Goal: Task Accomplishment & Management: Use online tool/utility

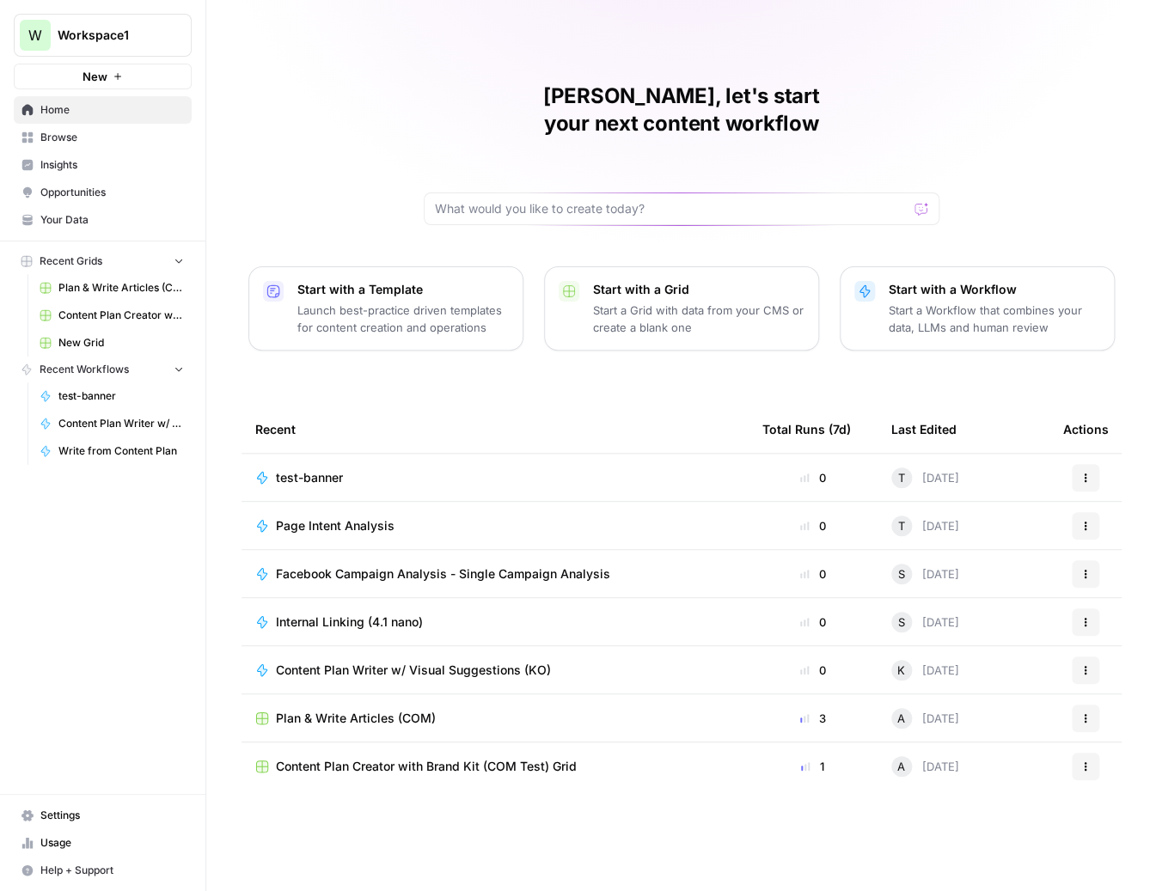
click at [64, 103] on span "Home" at bounding box center [111, 109] width 143 height 15
click at [77, 138] on span "Browse" at bounding box center [111, 137] width 143 height 15
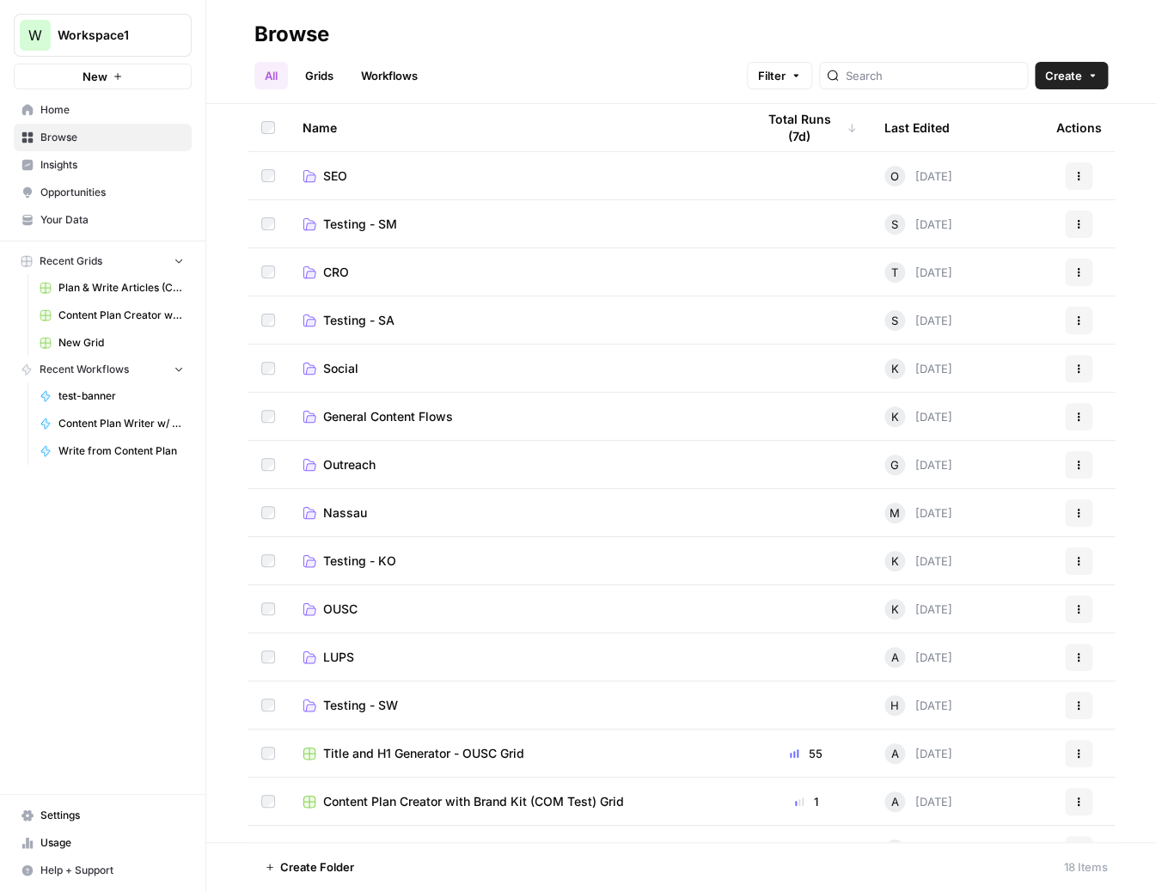
click at [349, 266] on link "CRO" at bounding box center [514, 272] width 425 height 17
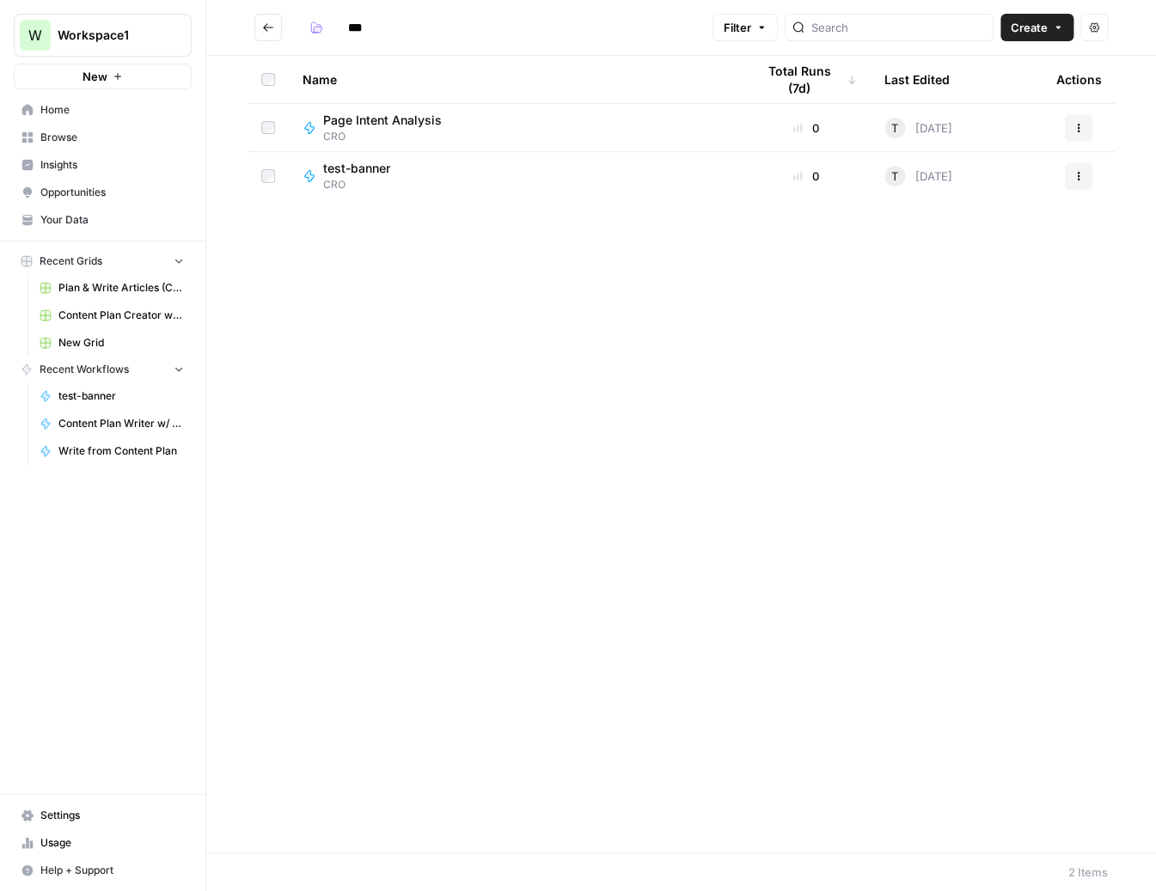
click at [422, 124] on span "Page Intent Analysis" at bounding box center [382, 120] width 119 height 17
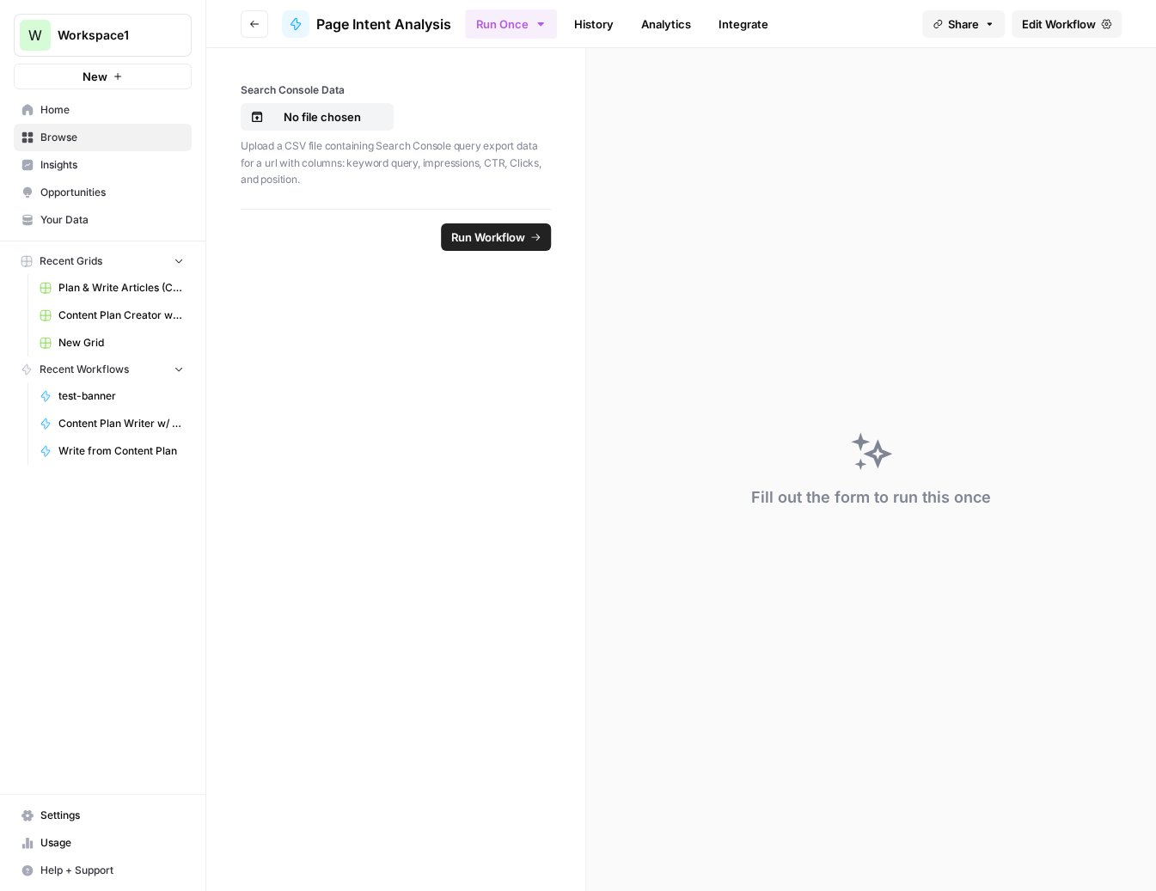
click at [1038, 17] on span "Edit Workflow" at bounding box center [1059, 23] width 74 height 17
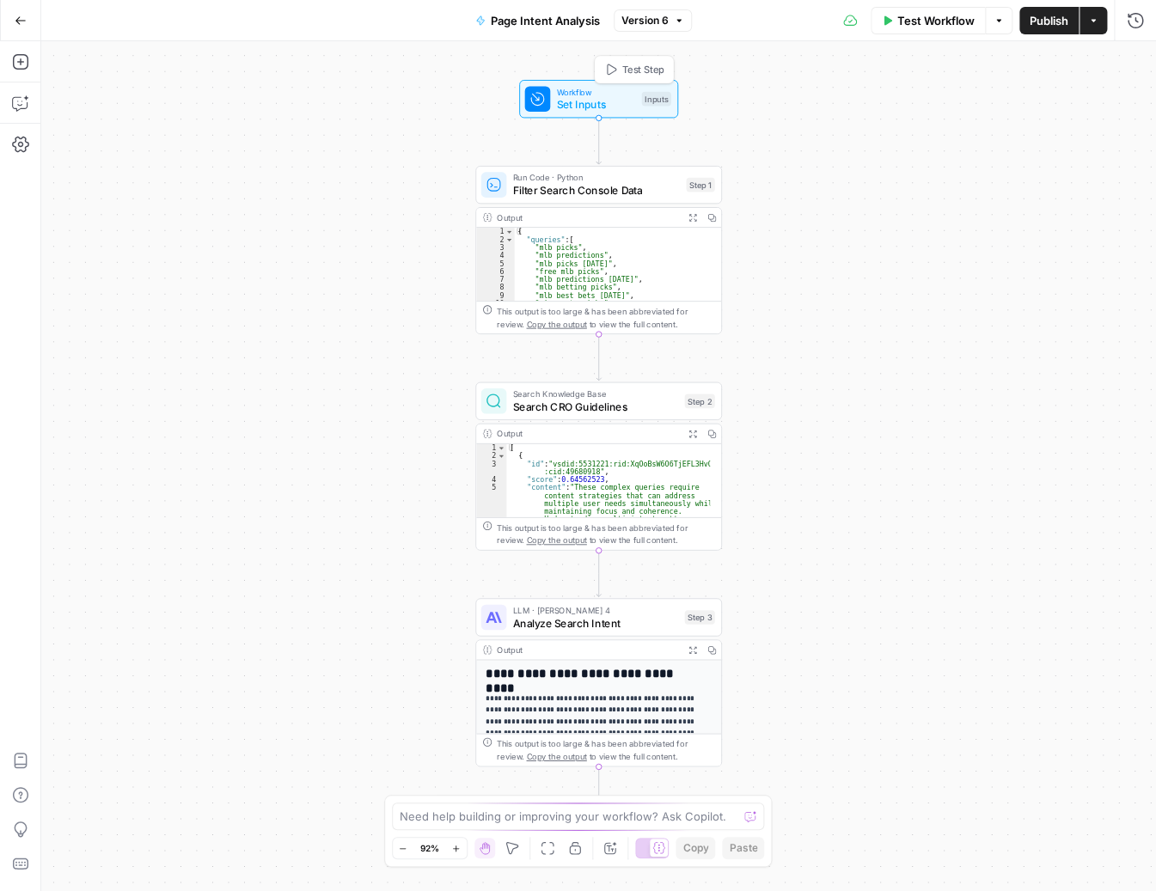
click at [566, 88] on span "Workflow" at bounding box center [595, 91] width 79 height 13
click at [954, 188] on icon "button" at bounding box center [954, 192] width 10 height 10
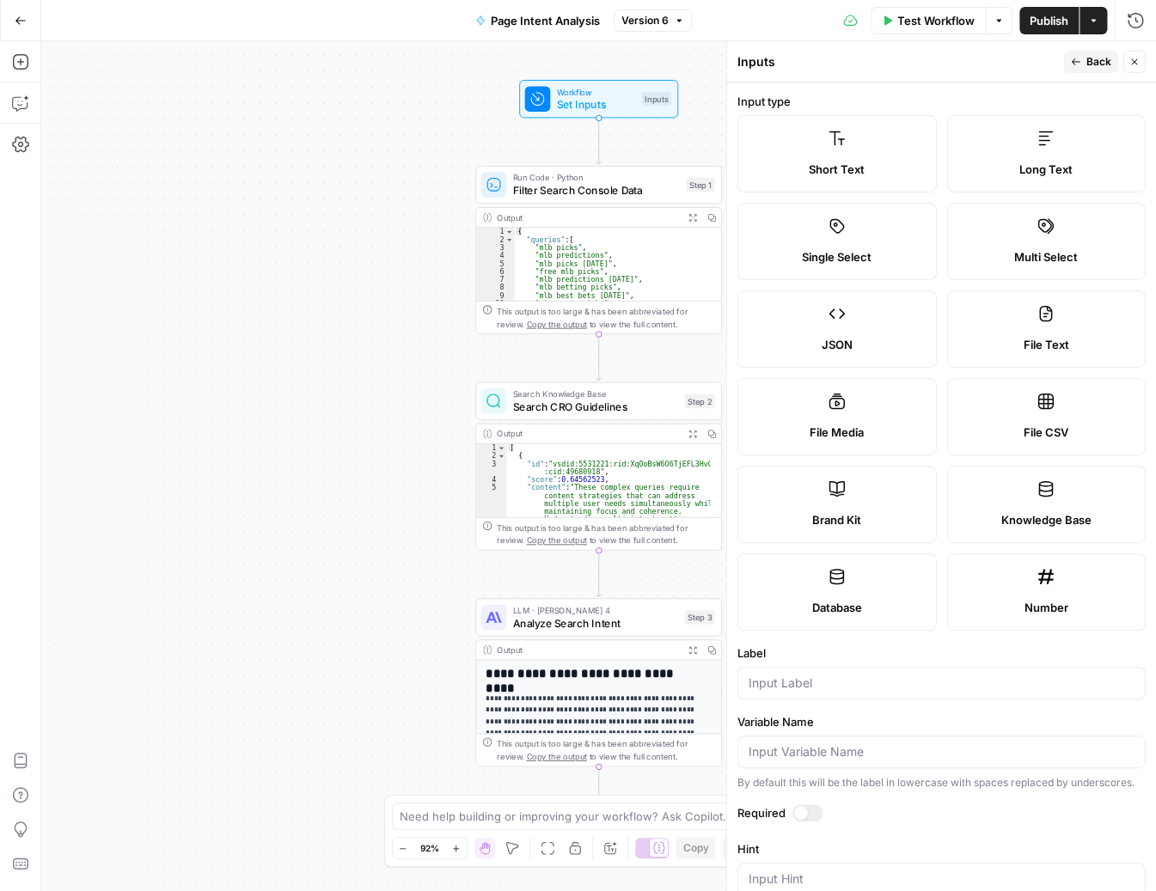
click at [845, 154] on label "Short Text" at bounding box center [836, 153] width 199 height 77
click at [827, 676] on input "Label" at bounding box center [941, 682] width 386 height 17
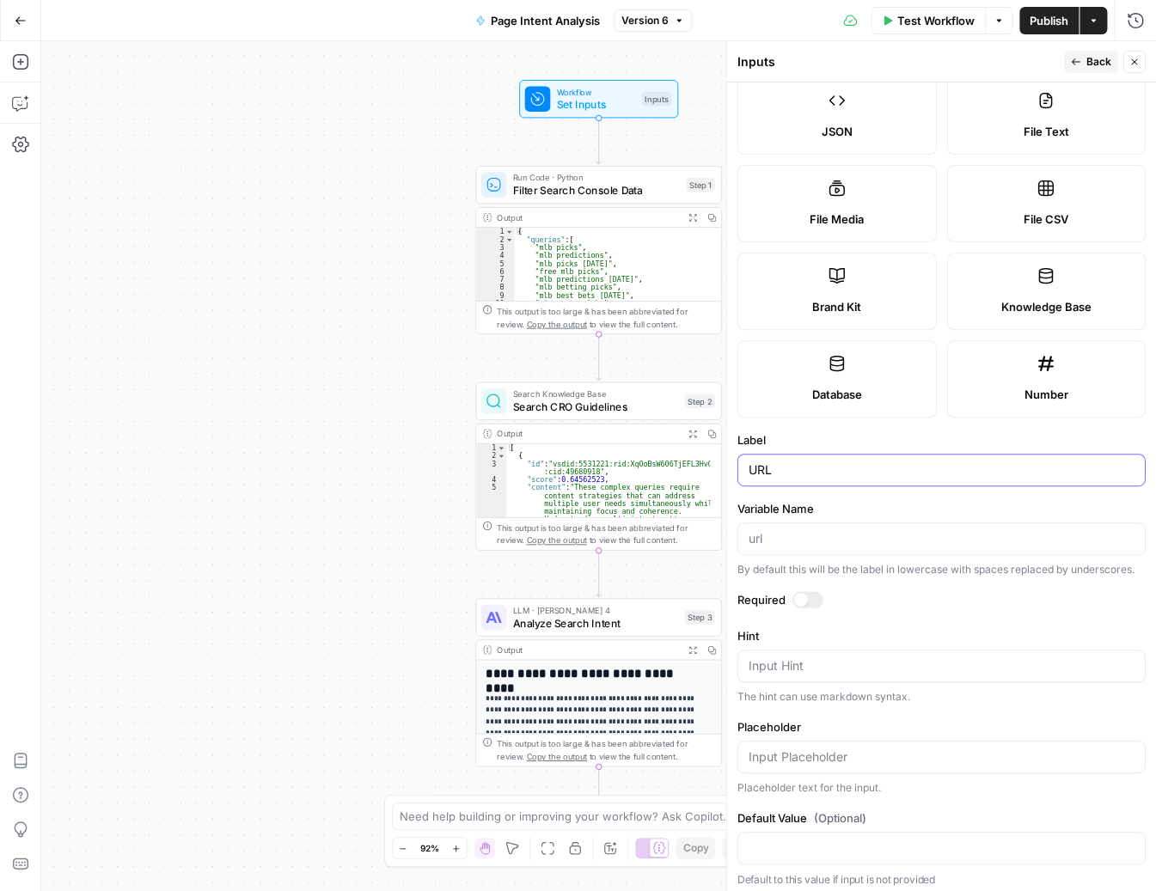
scroll to position [234, 0]
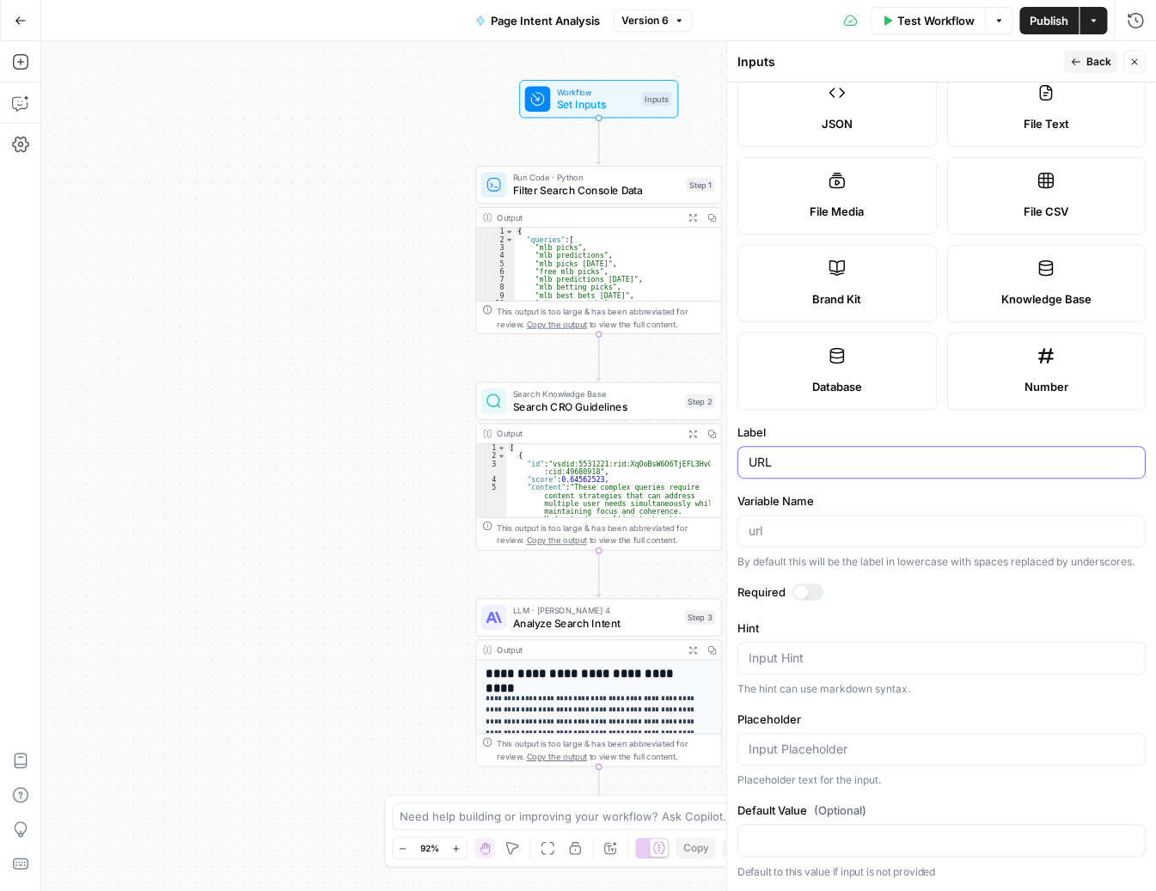
type input "URL"
click at [827, 835] on input "Default Value (Optional)" at bounding box center [941, 840] width 386 height 17
click at [814, 748] on input "Placeholder" at bounding box center [941, 749] width 386 height 17
type input "URL To Analyze"
drag, startPoint x: 858, startPoint y: 837, endPoint x: 731, endPoint y: 827, distance: 127.6
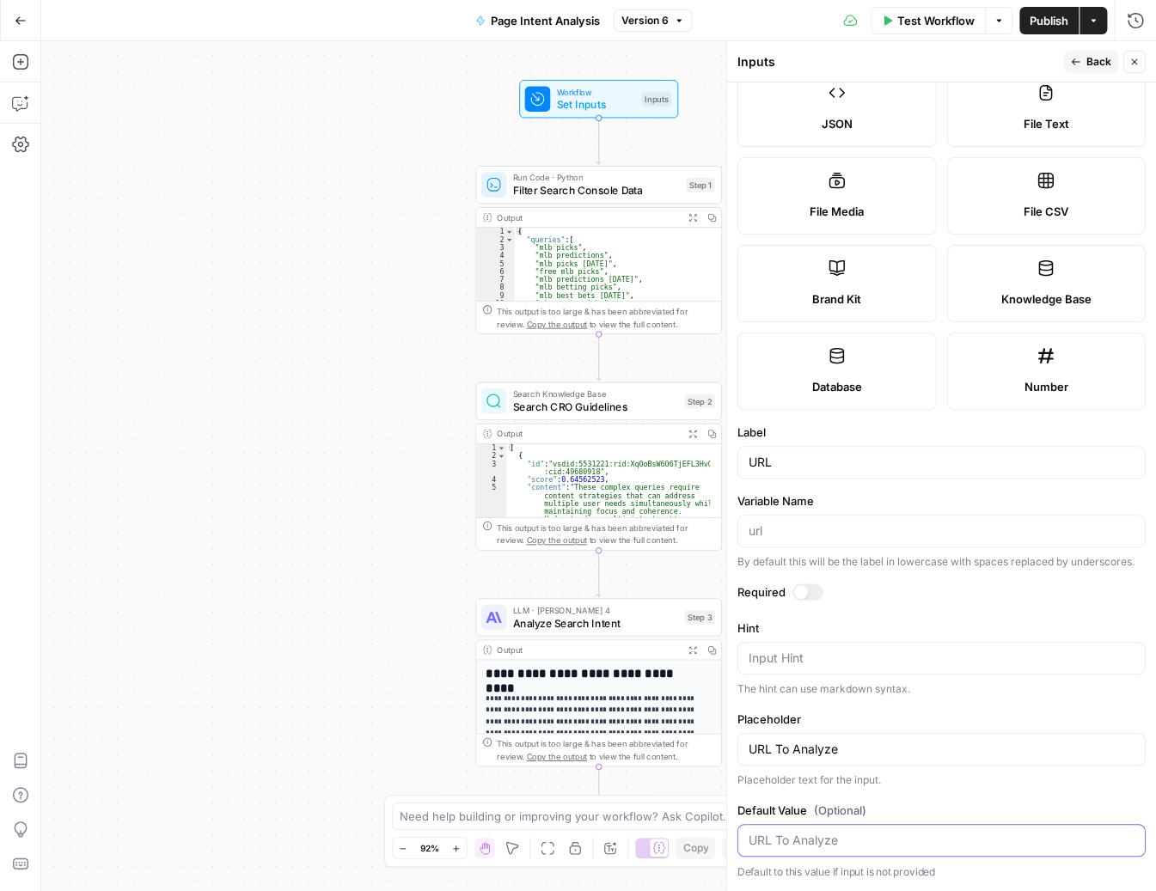
click at [731, 827] on div "Inputs Back Close Input type Short Text Long Text Single Select Multi Select JS…" at bounding box center [941, 466] width 430 height 850
drag, startPoint x: 880, startPoint y: 749, endPoint x: 651, endPoint y: 746, distance: 228.6
click at [651, 746] on body "W Workspace1 New Home Browse Insights Opportunities Your Data Recent Grids Plan…" at bounding box center [578, 445] width 1156 height 891
drag, startPoint x: 868, startPoint y: 758, endPoint x: 742, endPoint y: 755, distance: 125.5
click at [742, 755] on div "URL To Analyze" at bounding box center [941, 749] width 408 height 33
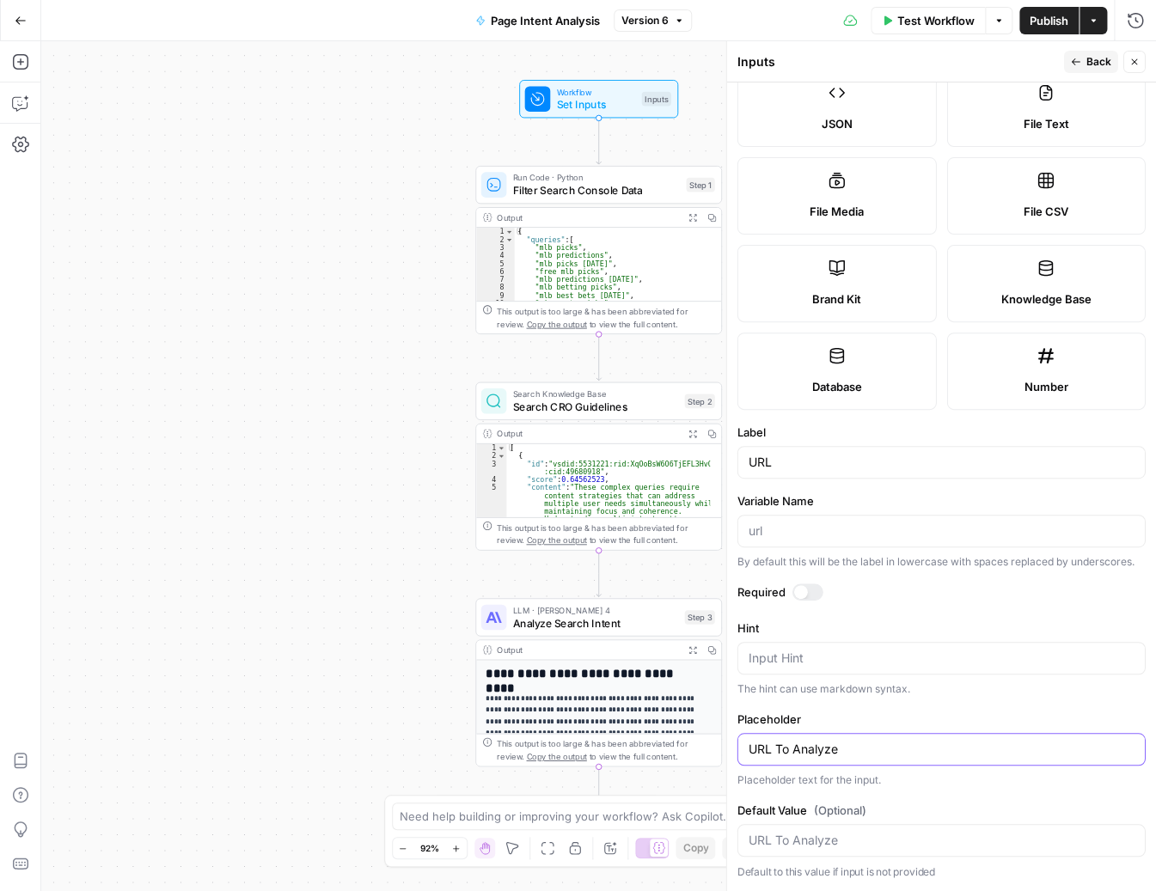
drag, startPoint x: 866, startPoint y: 751, endPoint x: 744, endPoint y: 754, distance: 122.0
click at [744, 754] on div "URL To Analyze" at bounding box center [941, 749] width 408 height 33
click at [817, 665] on div "Input Hint" at bounding box center [941, 658] width 408 height 33
paste textarea "URL To Analyze"
type textarea "URL To Analyze"
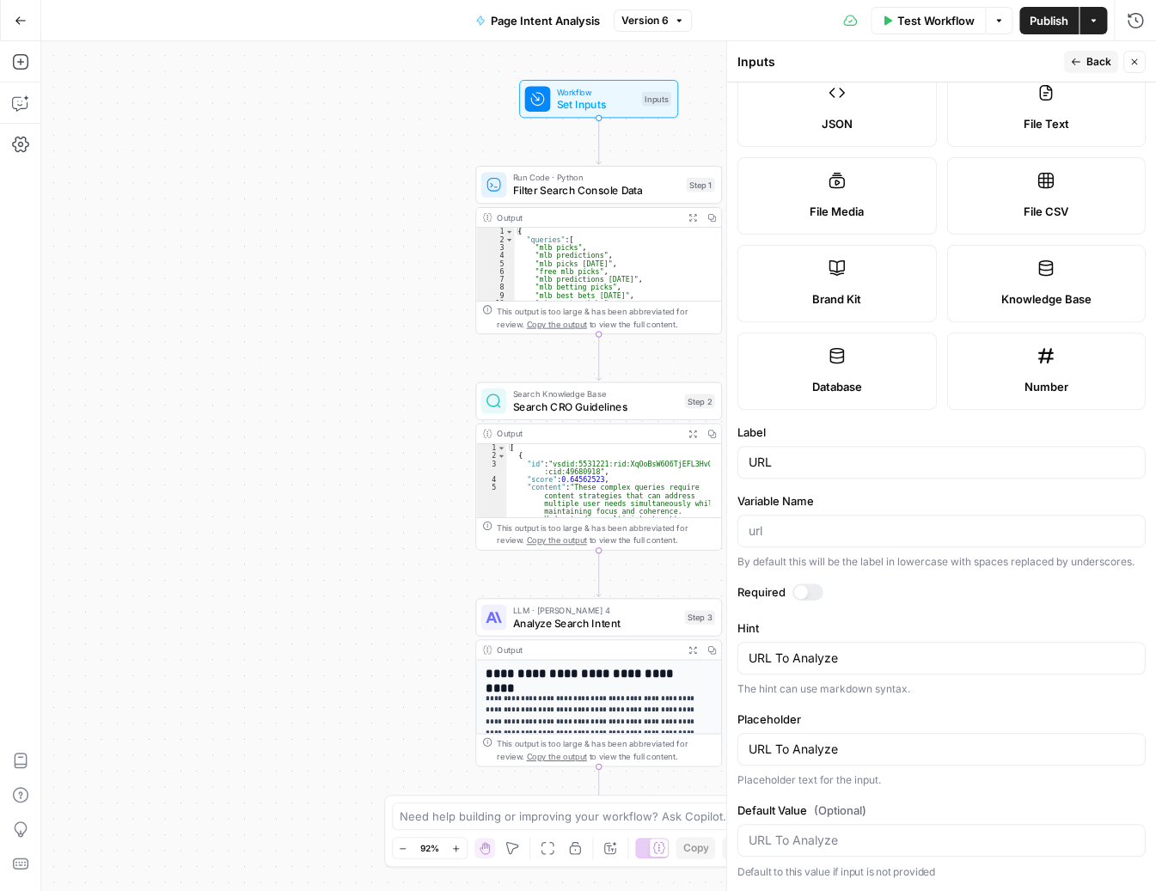
click at [957, 599] on label "Required" at bounding box center [941, 591] width 408 height 17
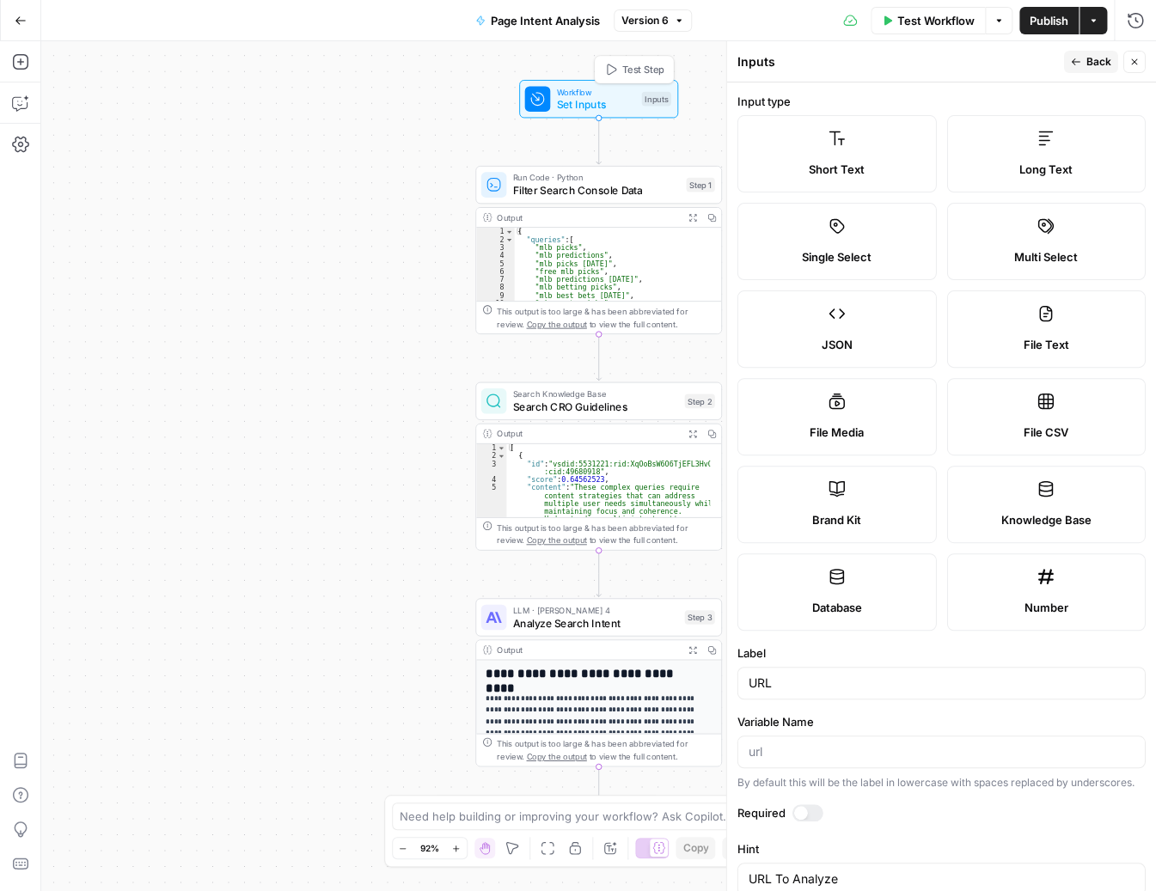
click at [608, 99] on span "Set Inputs" at bounding box center [595, 103] width 79 height 15
click at [1042, 12] on span "Publish" at bounding box center [1048, 20] width 39 height 17
click at [572, 98] on span "Set Inputs" at bounding box center [594, 103] width 79 height 15
click at [1130, 57] on icon "button" at bounding box center [1134, 62] width 10 height 10
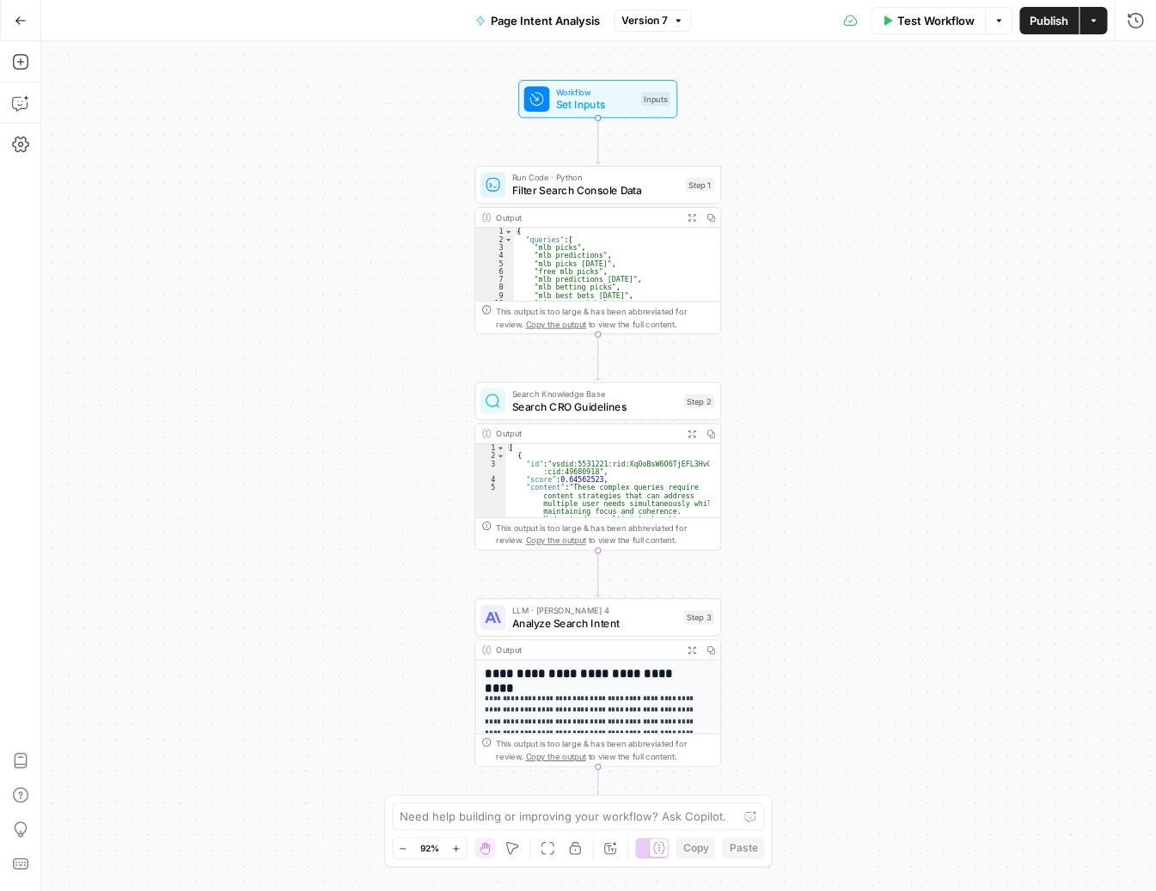
click at [598, 94] on span "Workflow" at bounding box center [594, 91] width 79 height 13
click at [838, 211] on input "URL (Optional)" at bounding box center [951, 206] width 360 height 17
click at [819, 198] on input "URL (Optional)" at bounding box center [951, 206] width 360 height 17
click at [814, 206] on input "URL (Optional)" at bounding box center [951, 206] width 360 height 17
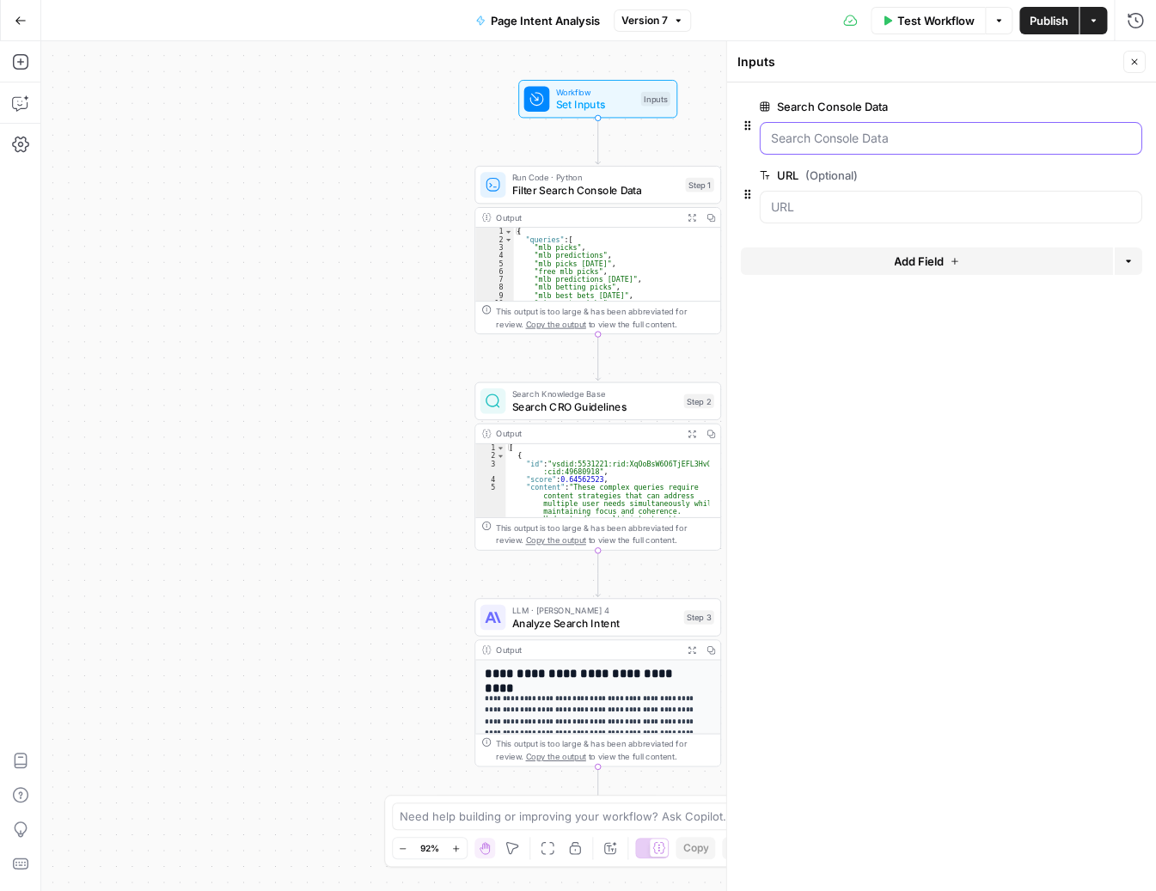
click at [827, 139] on Data "Search Console Data" at bounding box center [951, 138] width 360 height 17
click at [823, 211] on input "URL (Optional)" at bounding box center [951, 206] width 360 height 17
click at [897, 365] on form "Search Console Data edit field Delete group URL (Optional) edit field Delete gr…" at bounding box center [941, 486] width 429 height 809
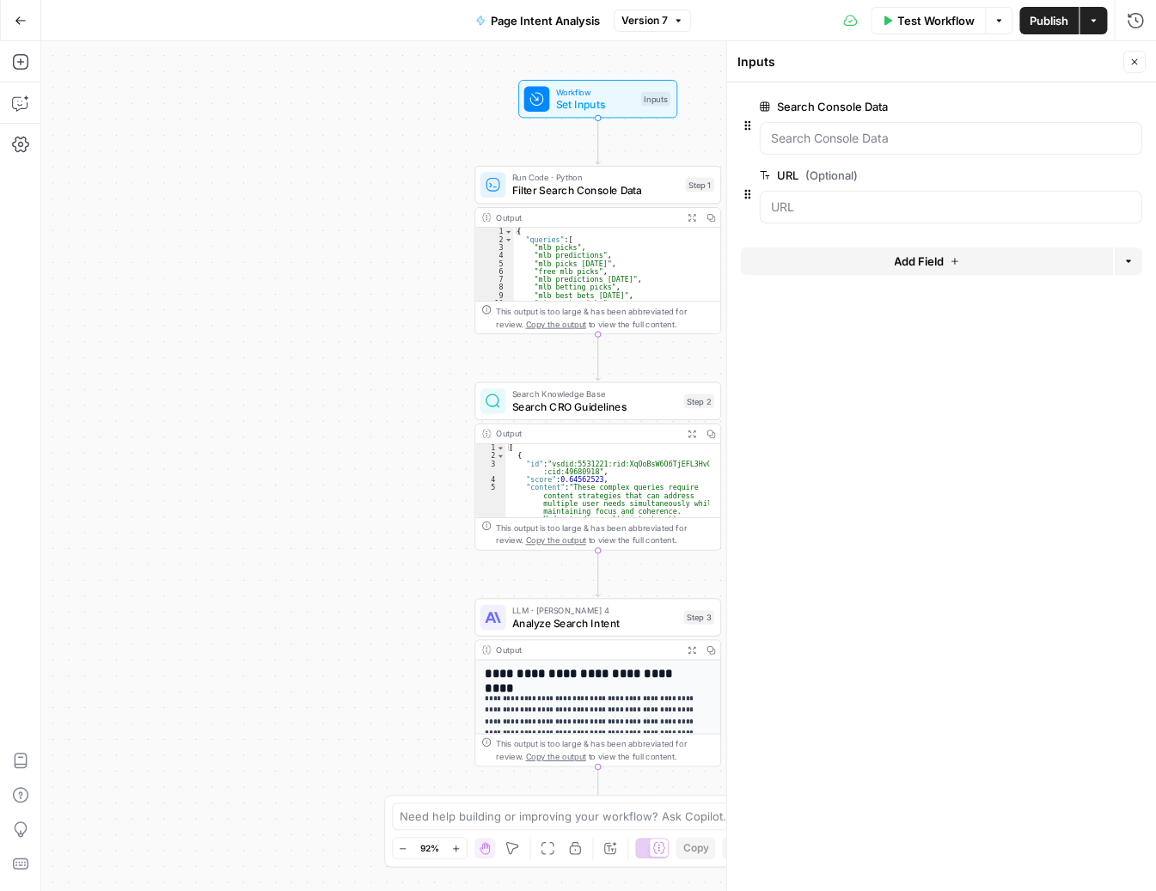
click at [1061, 173] on span "edit field" at bounding box center [1078, 175] width 38 height 14
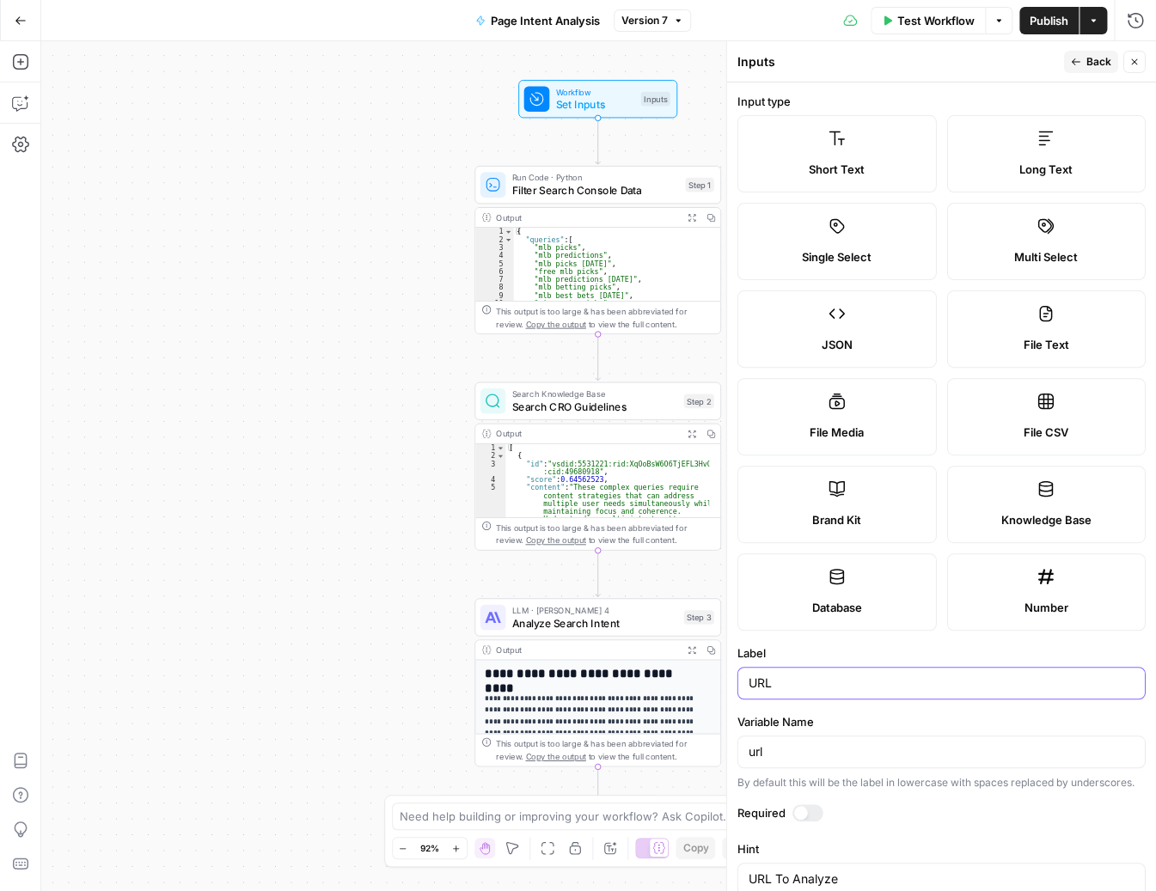
click at [802, 687] on input "URL" at bounding box center [941, 682] width 386 height 17
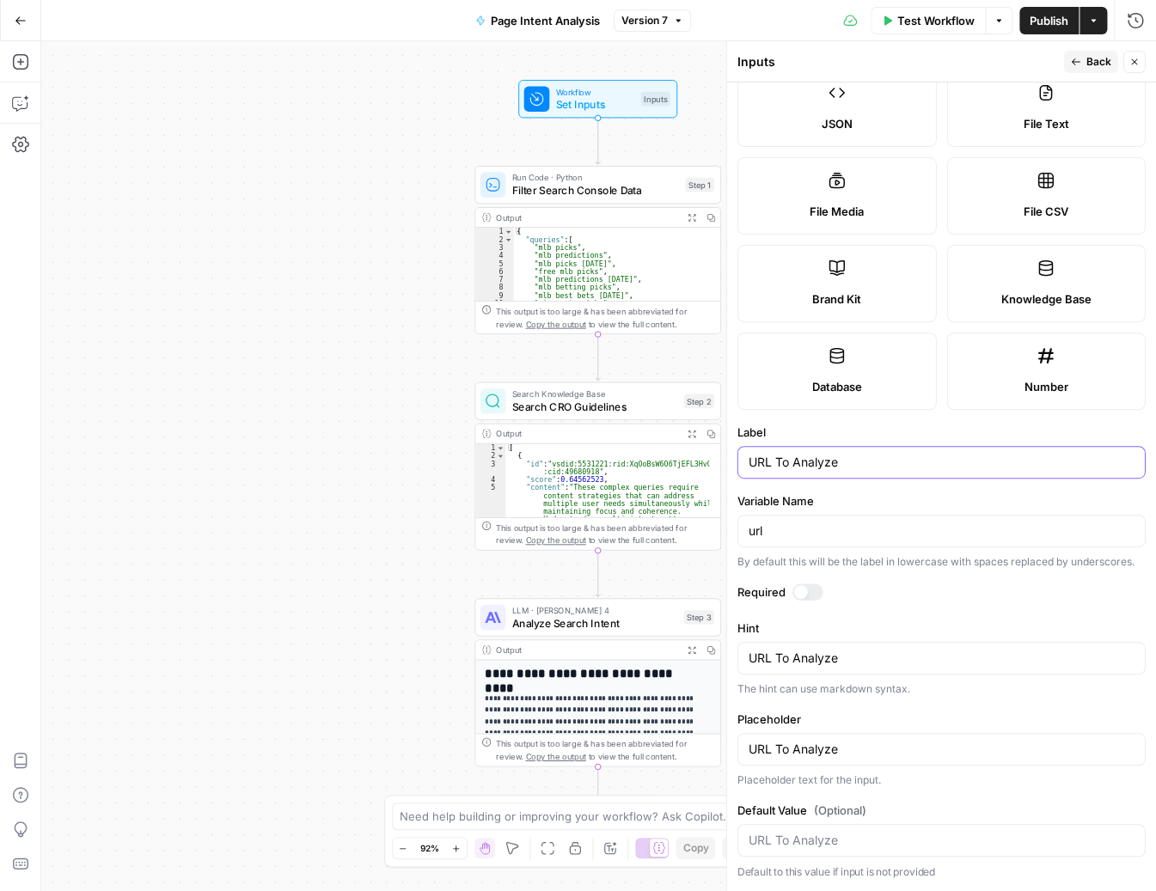
scroll to position [234, 0]
type input "URL To Analyze"
drag, startPoint x: 778, startPoint y: 743, endPoint x: 734, endPoint y: 738, distance: 45.0
click at [734, 738] on div "Inputs Back Close Input type Short Text Long Text Single Select Multi Select JS…" at bounding box center [941, 466] width 430 height 850
click at [919, 714] on label "Placeholder" at bounding box center [941, 719] width 408 height 17
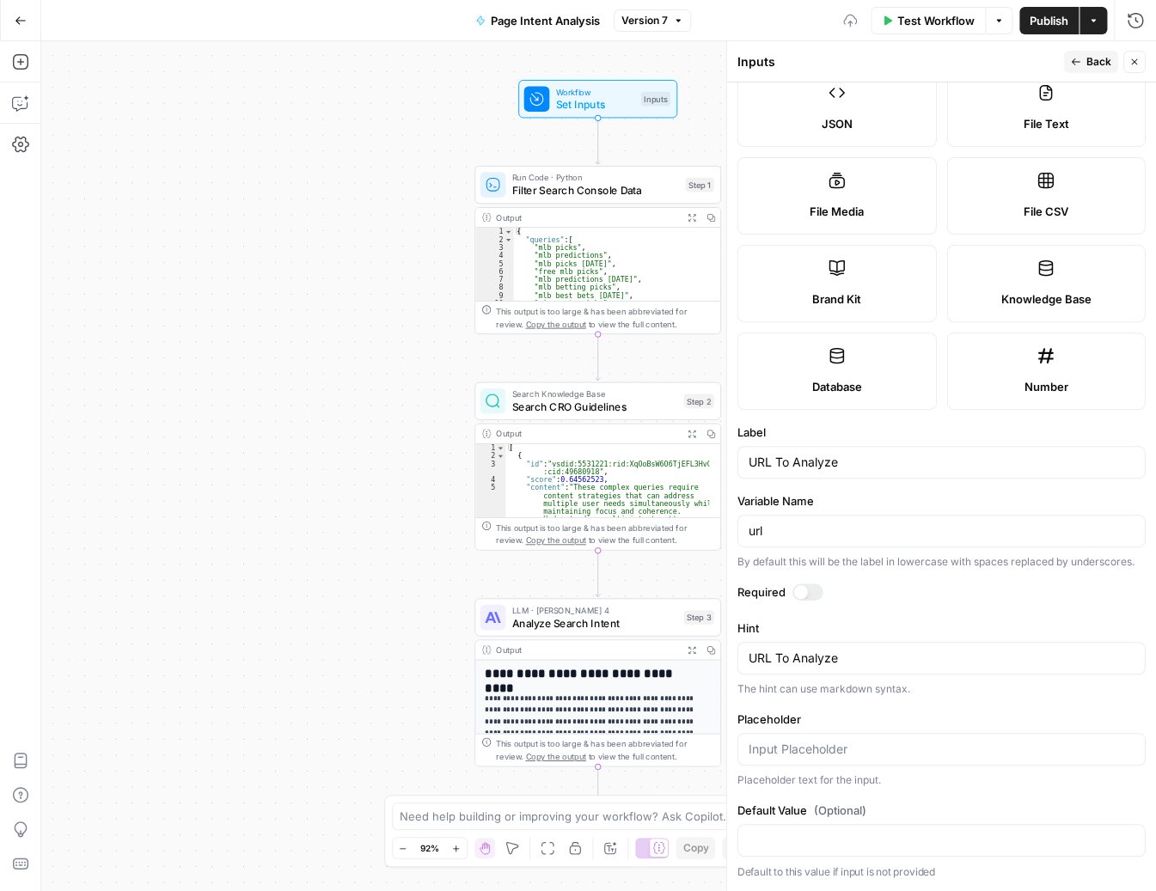
click at [919, 741] on input "Placeholder" at bounding box center [941, 749] width 386 height 17
click at [394, 665] on div "Workflow Set Inputs Inputs Run Code · Python Filter Search Console Data Step 1 …" at bounding box center [598, 466] width 1114 height 850
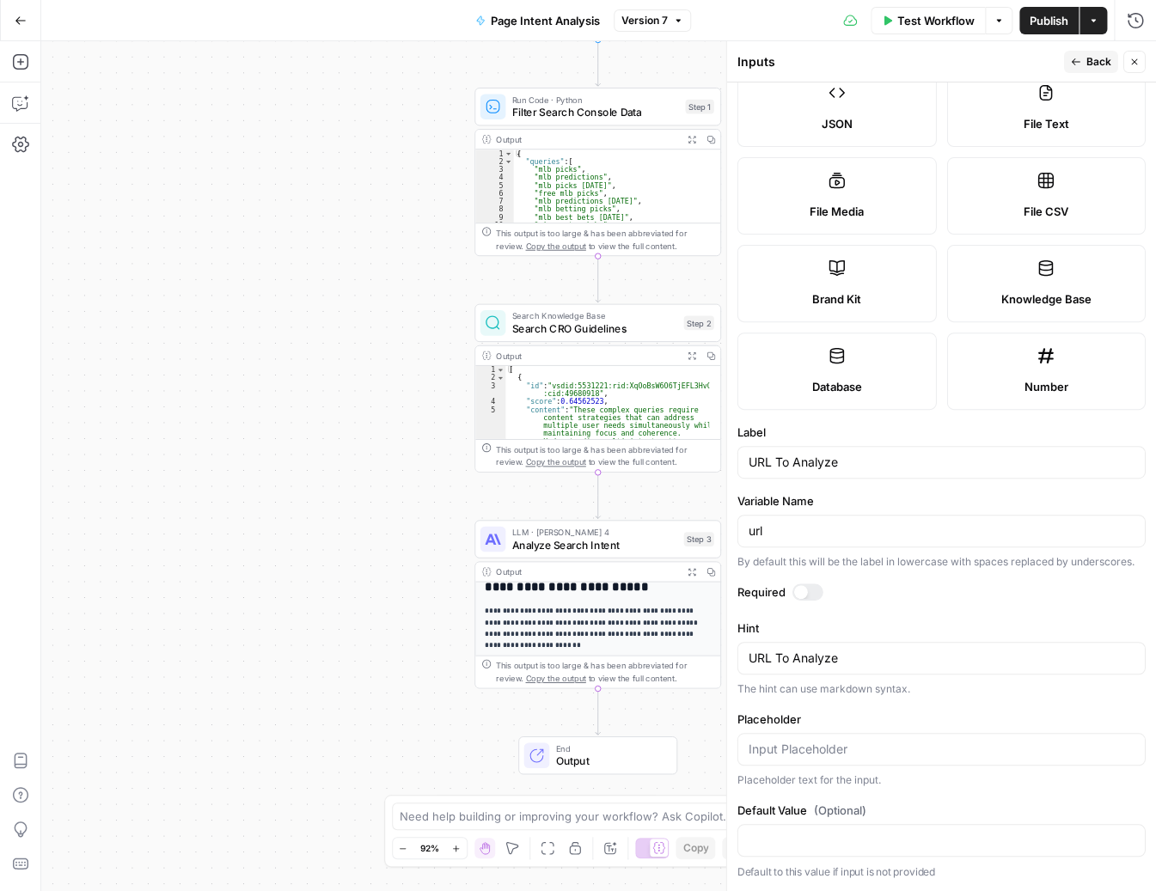
scroll to position [201, 0]
click at [17, 101] on icon "button" at bounding box center [20, 103] width 17 height 17
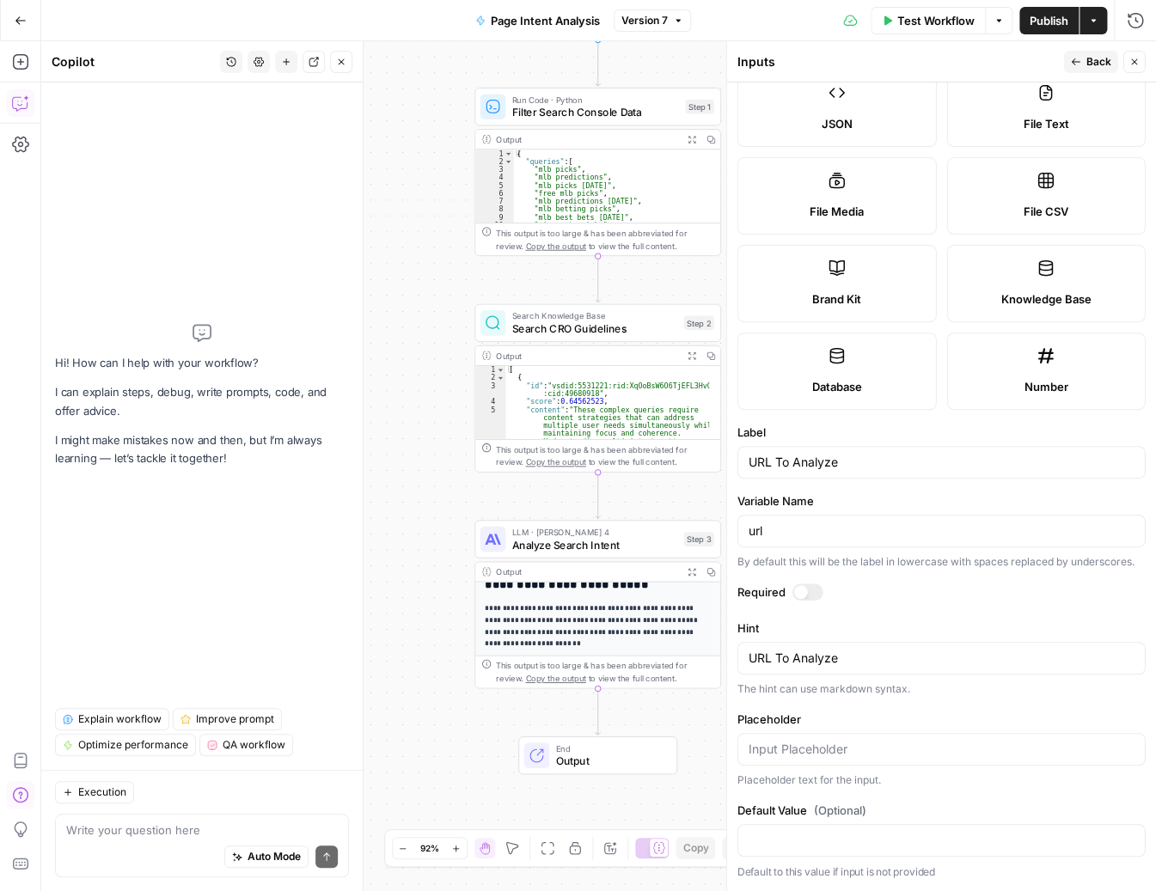
click at [170, 839] on div "Auto Mode Send" at bounding box center [202, 858] width 272 height 38
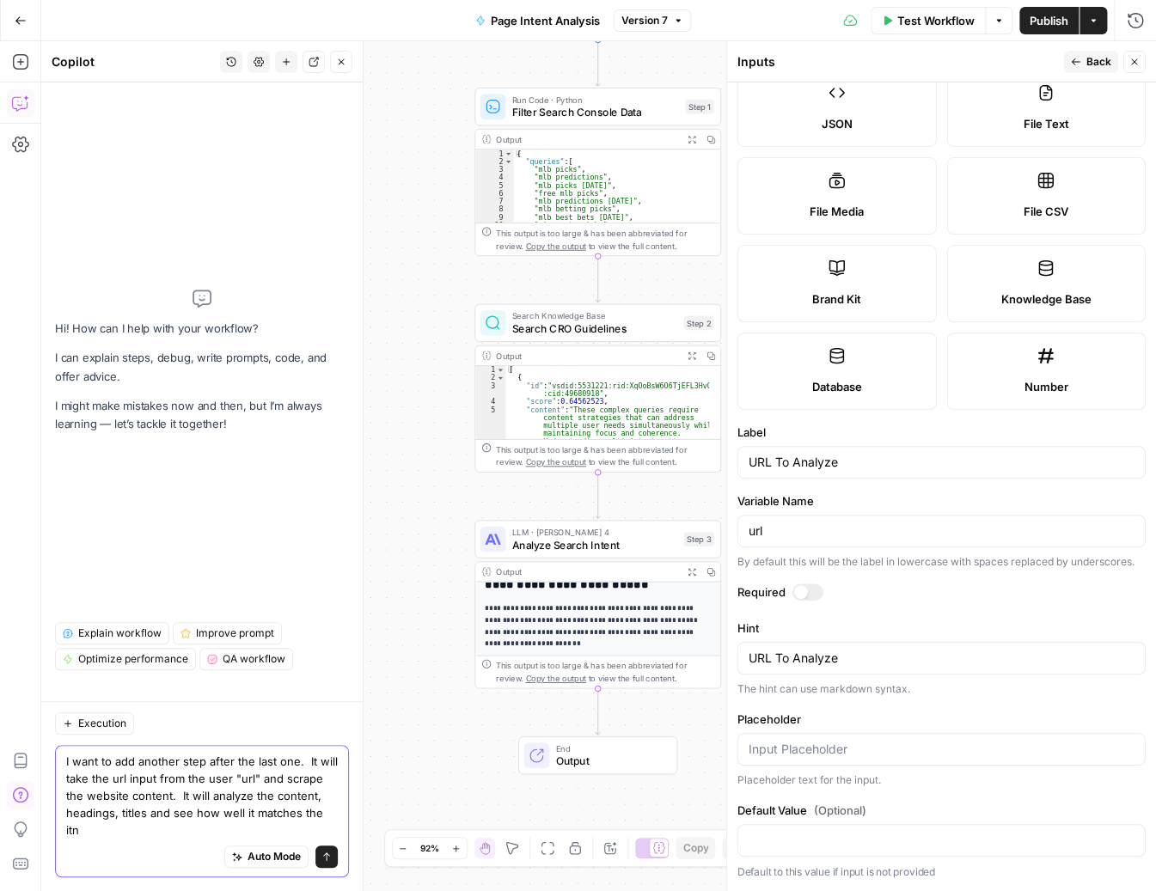
scroll to position [0, 0]
click at [173, 828] on textarea "I want to add another step after the last one. It will take the url input from …" at bounding box center [202, 796] width 272 height 86
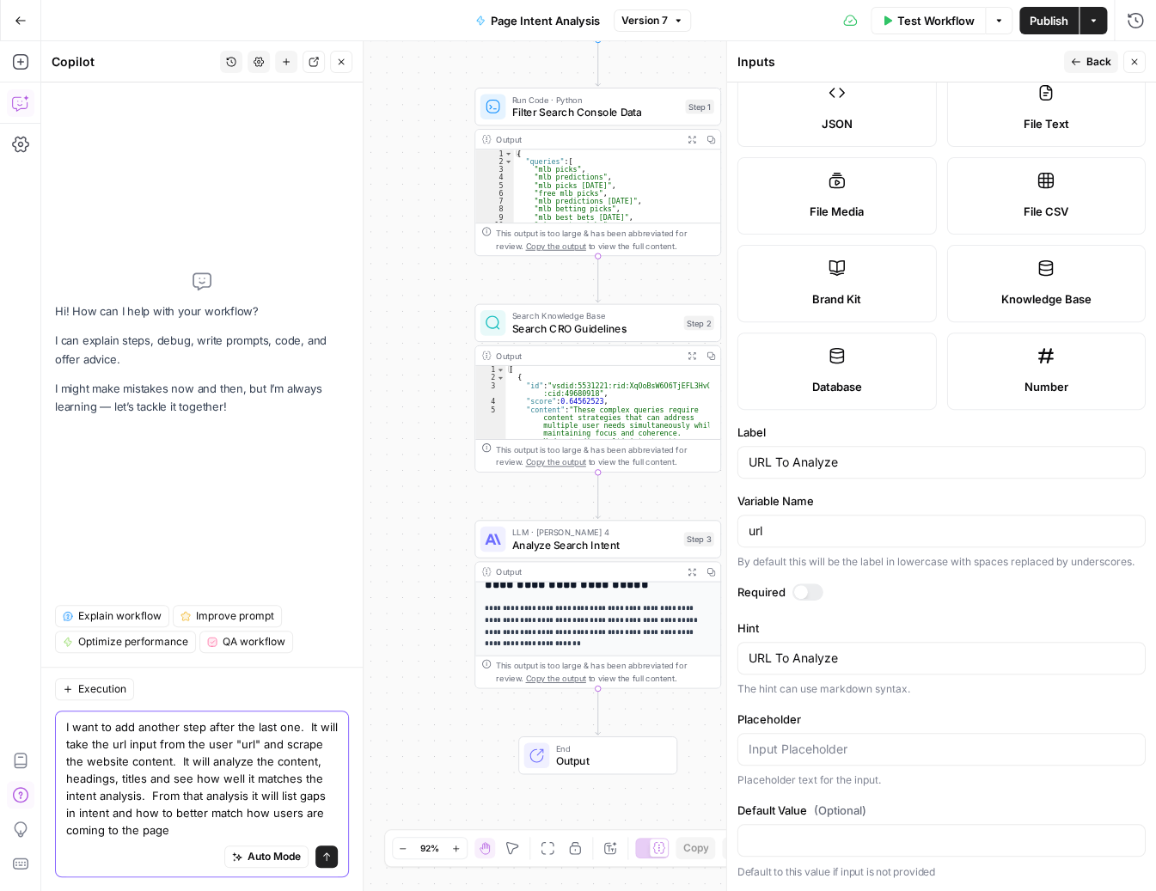
type textarea "I want to add another step after the last one. It will take the url input from …"
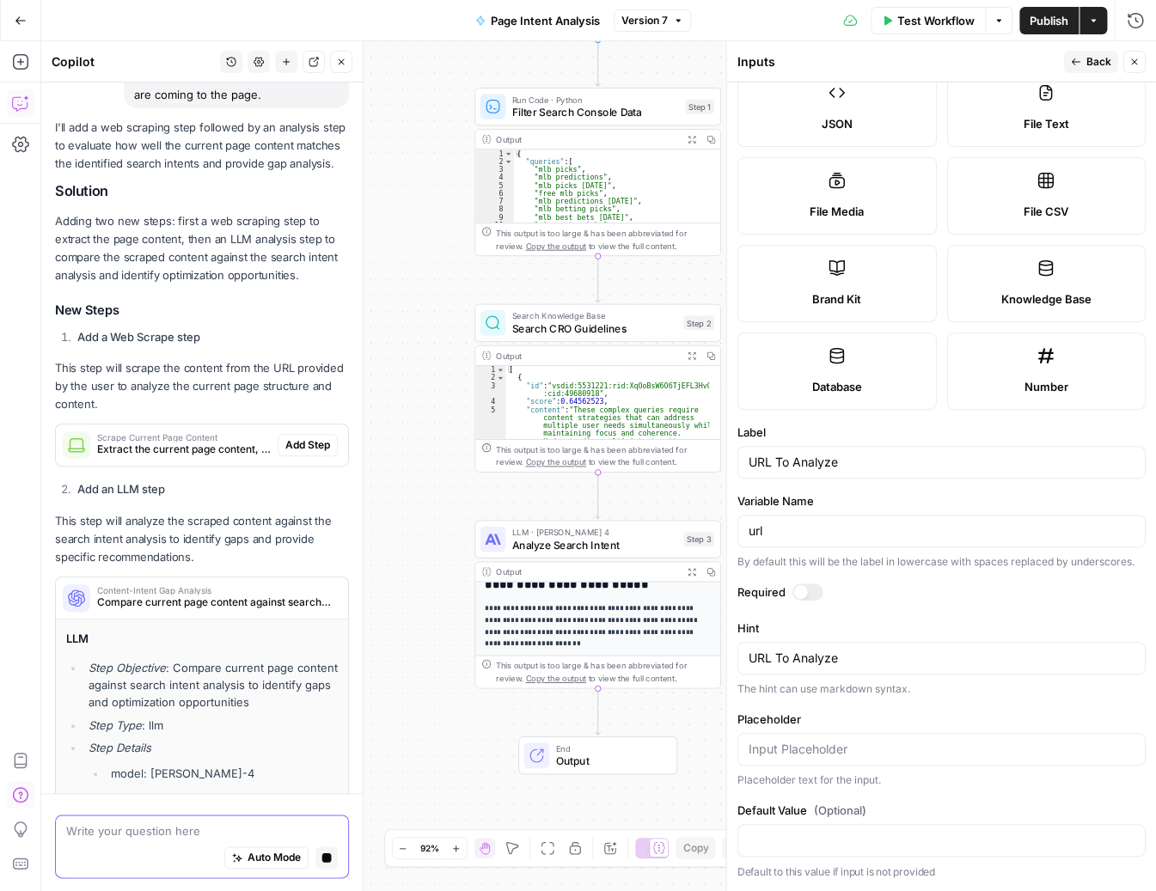
scroll to position [261, 0]
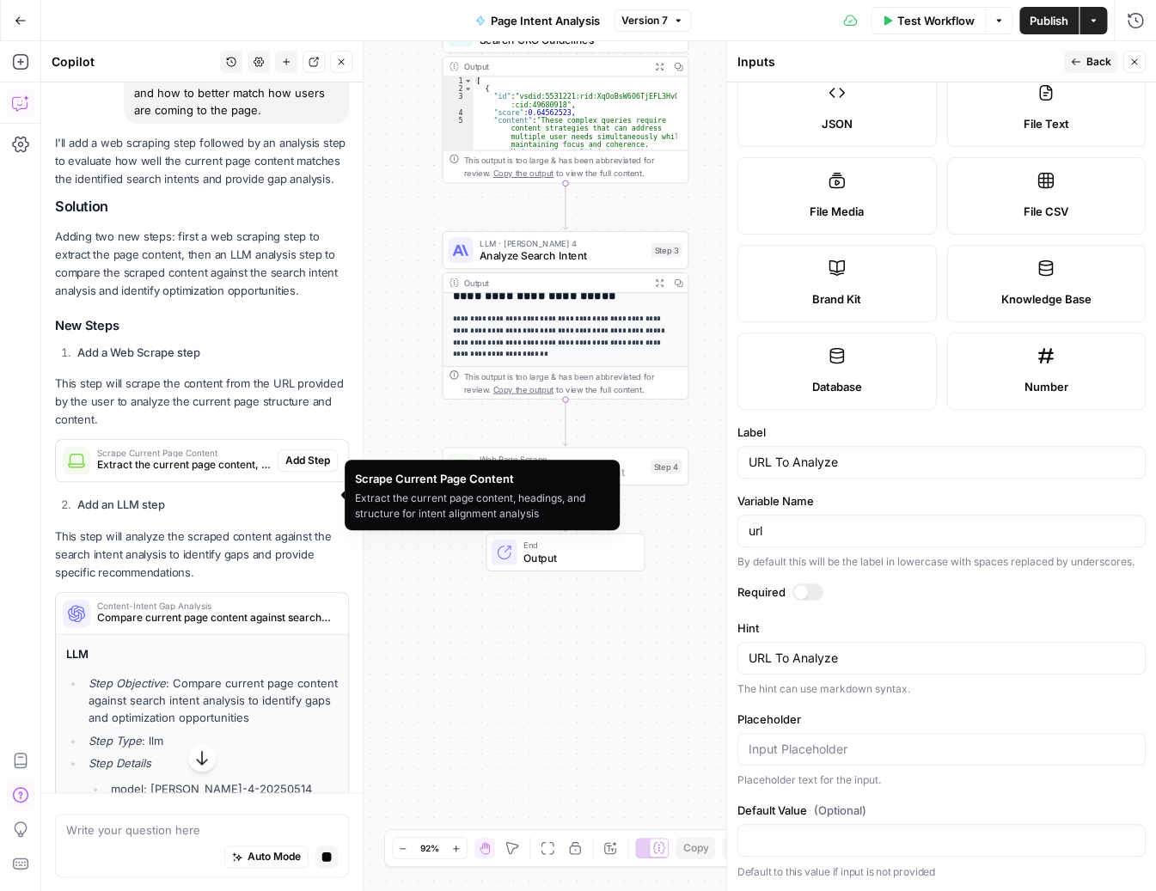
click at [299, 468] on span "Add Step" at bounding box center [307, 460] width 45 height 15
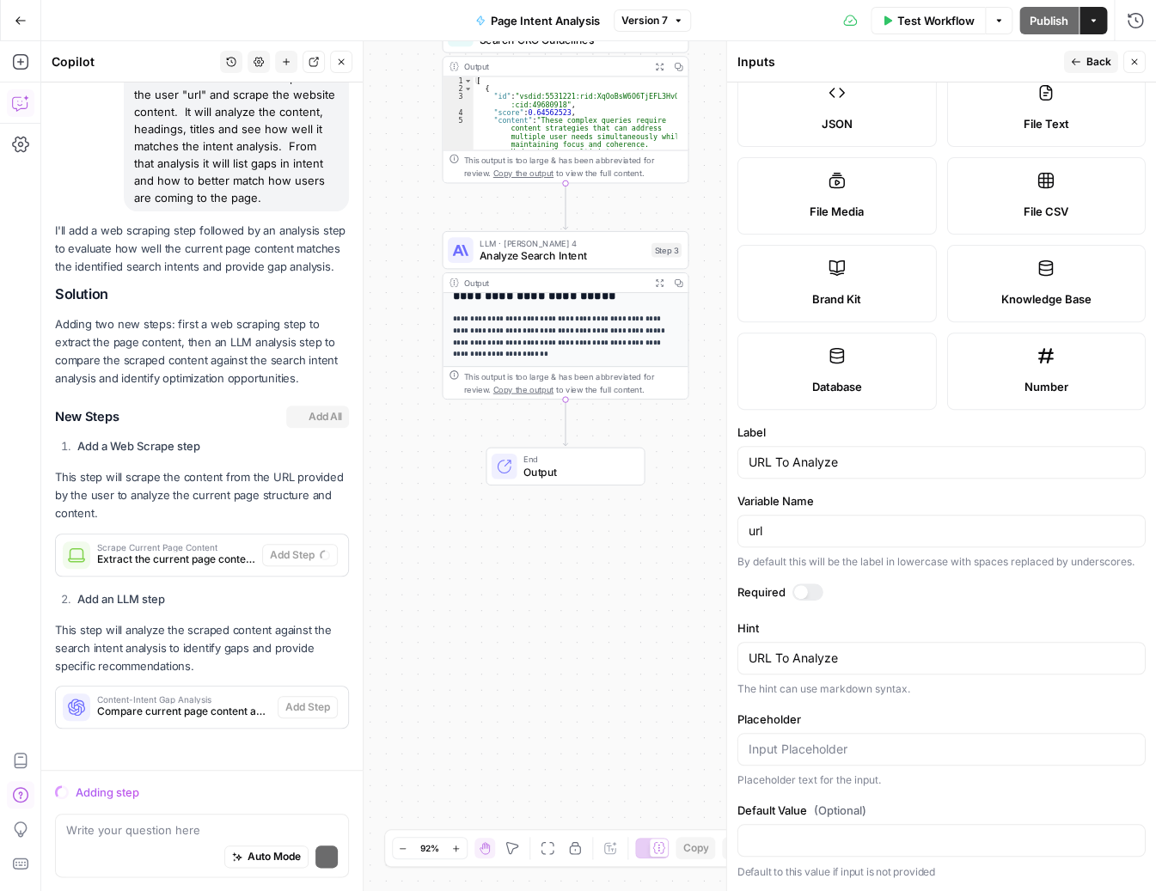
scroll to position [208, 0]
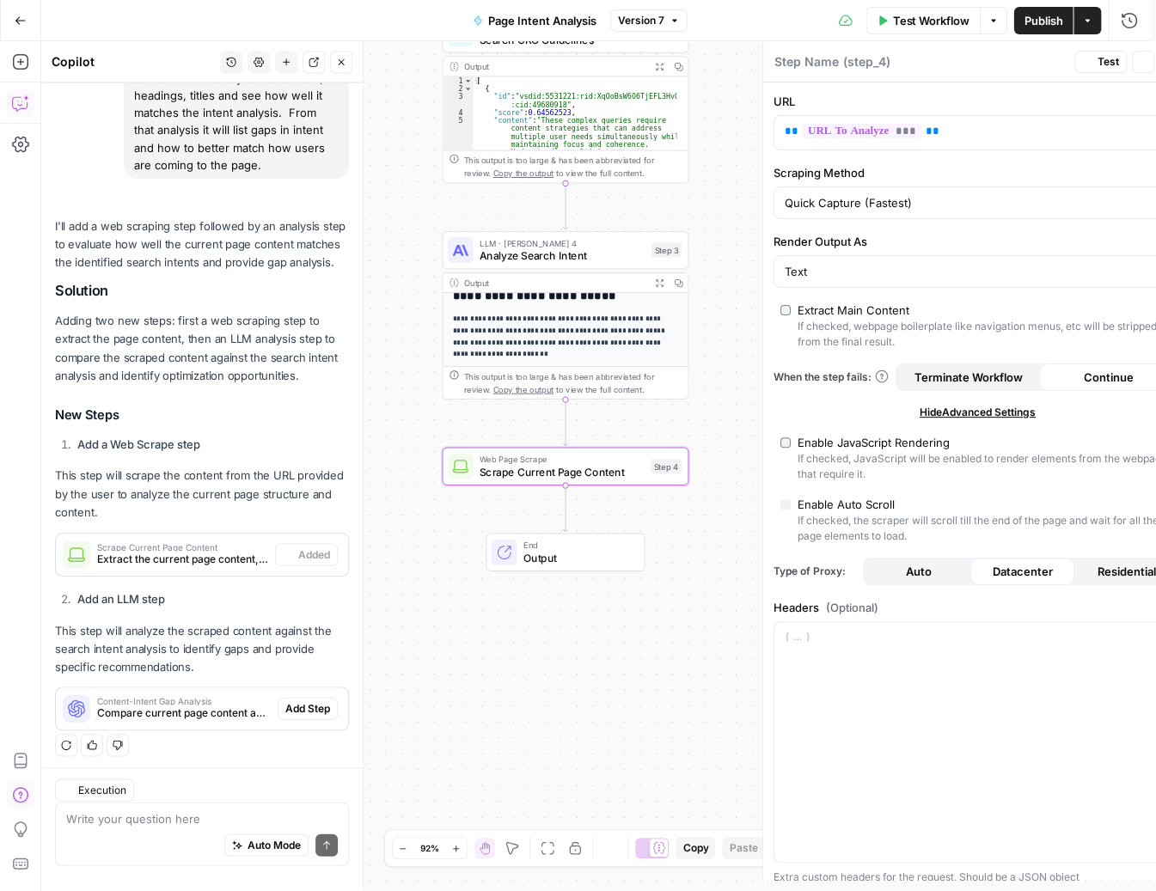
type textarea "Scrape Current Page Content"
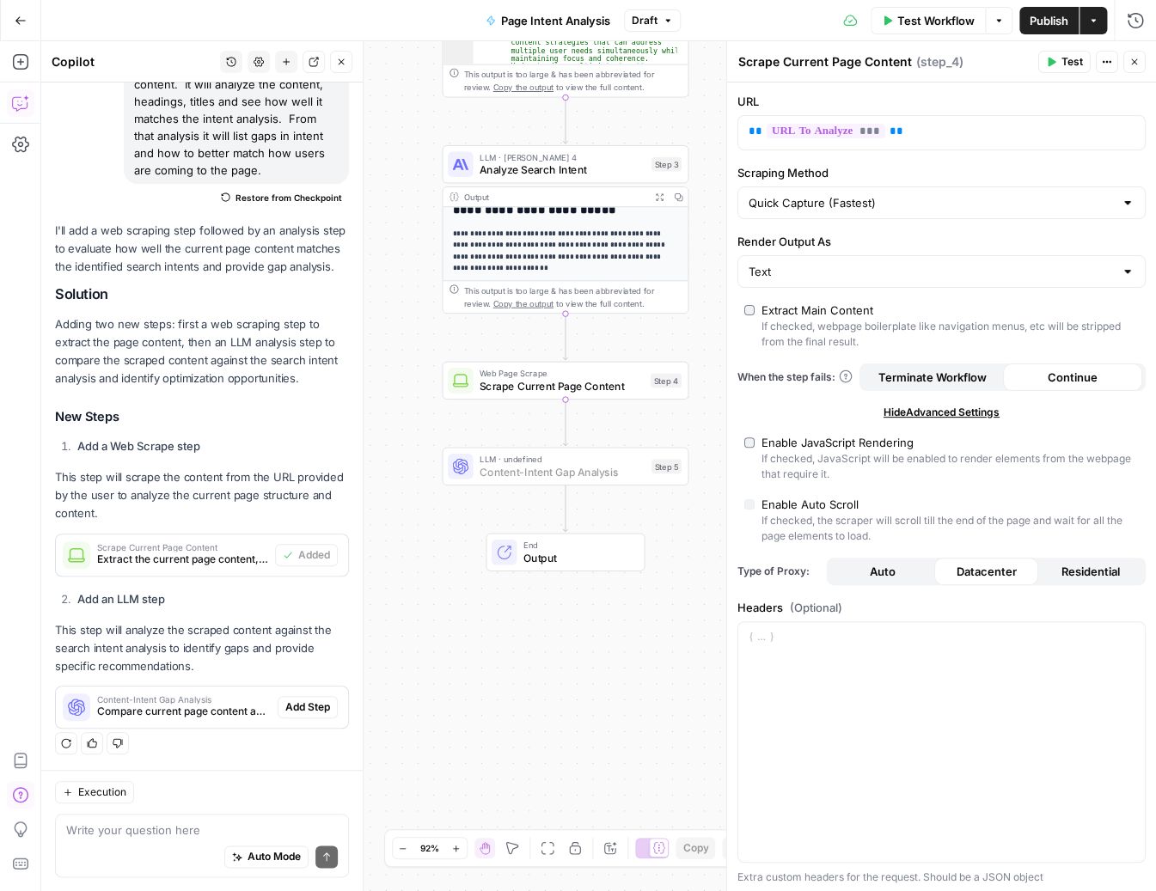
click at [305, 712] on span "Add Step" at bounding box center [307, 706] width 45 height 15
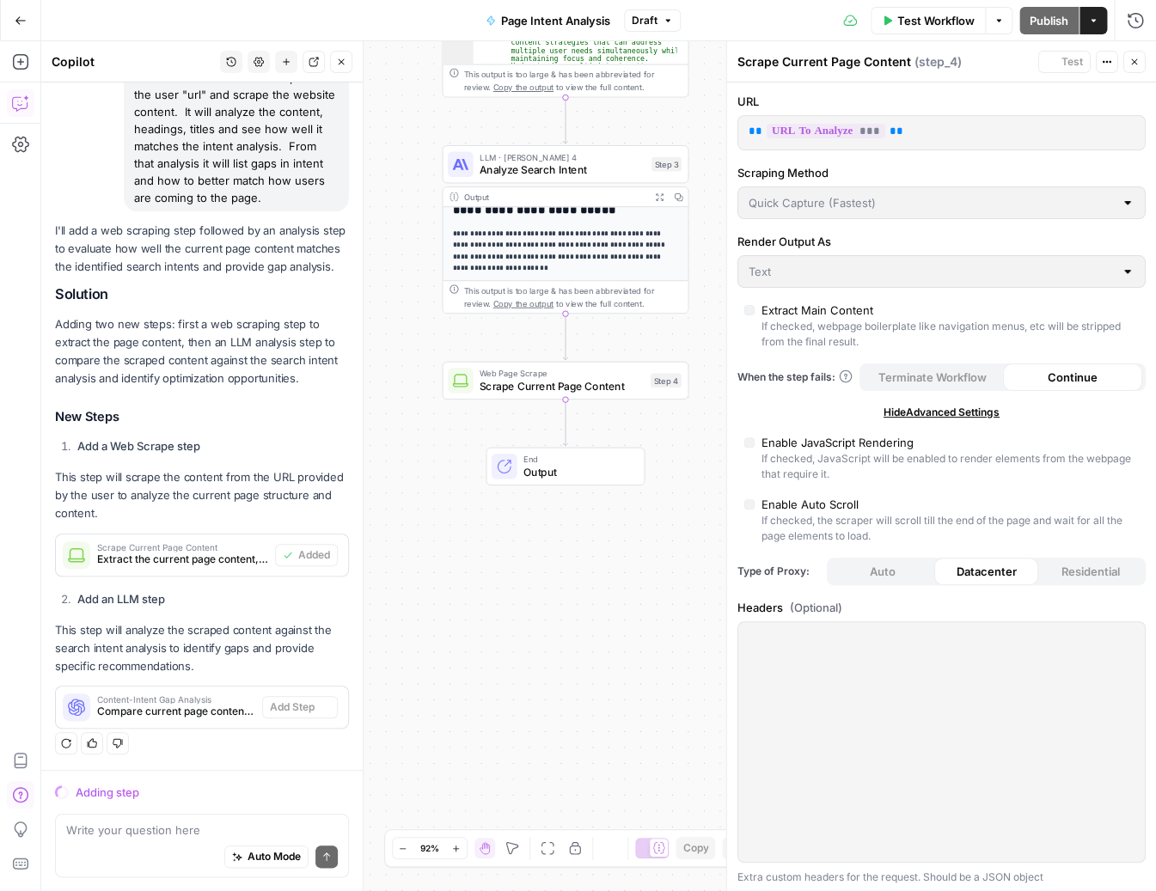
scroll to position [208, 0]
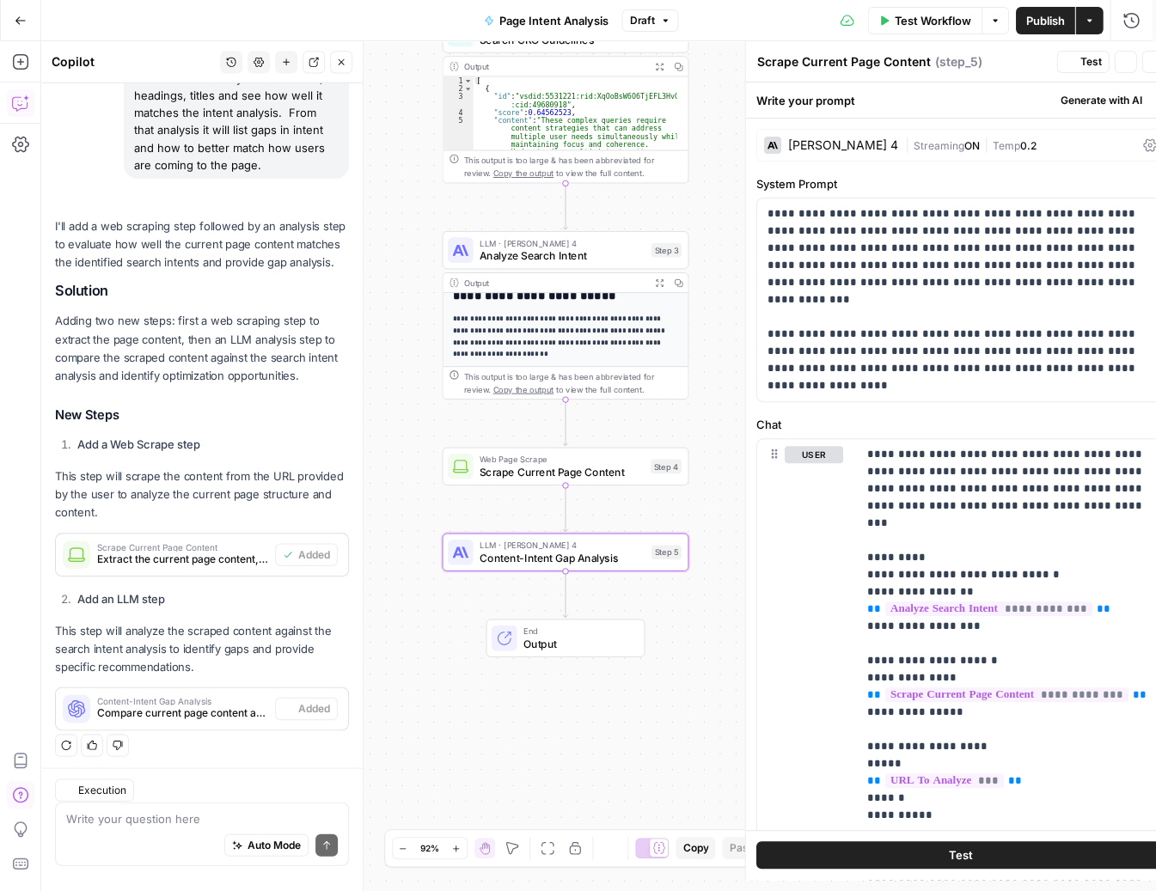
type textarea "Content-Intent Gap Analysis"
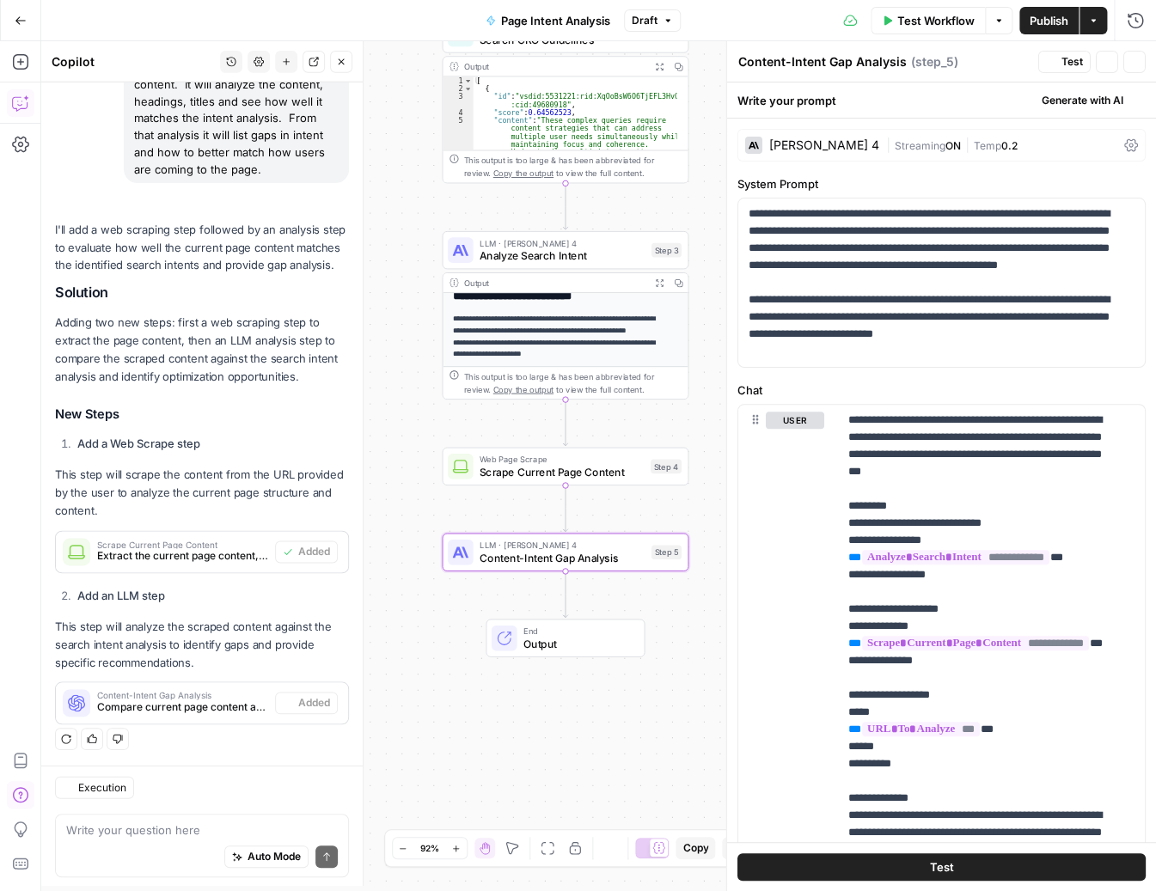
scroll to position [235, 0]
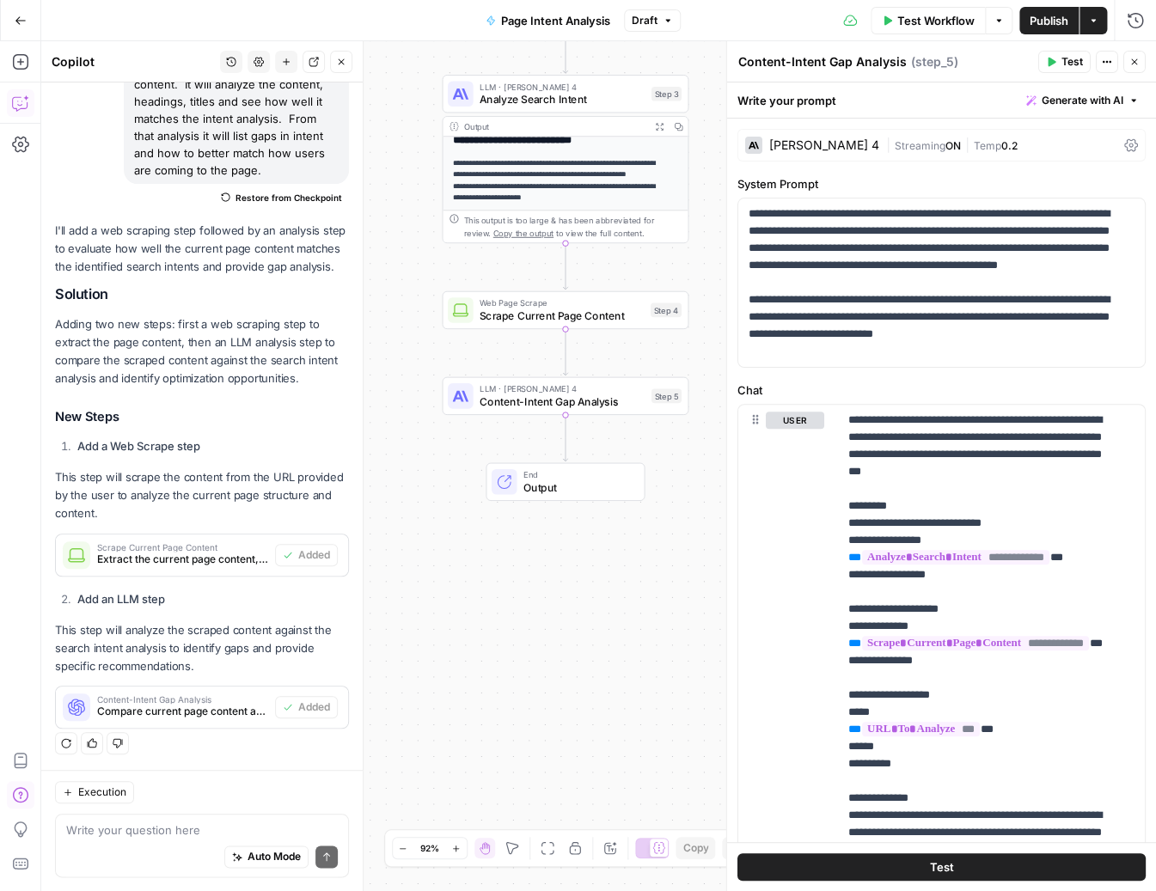
click at [1036, 20] on span "Publish" at bounding box center [1048, 20] width 39 height 17
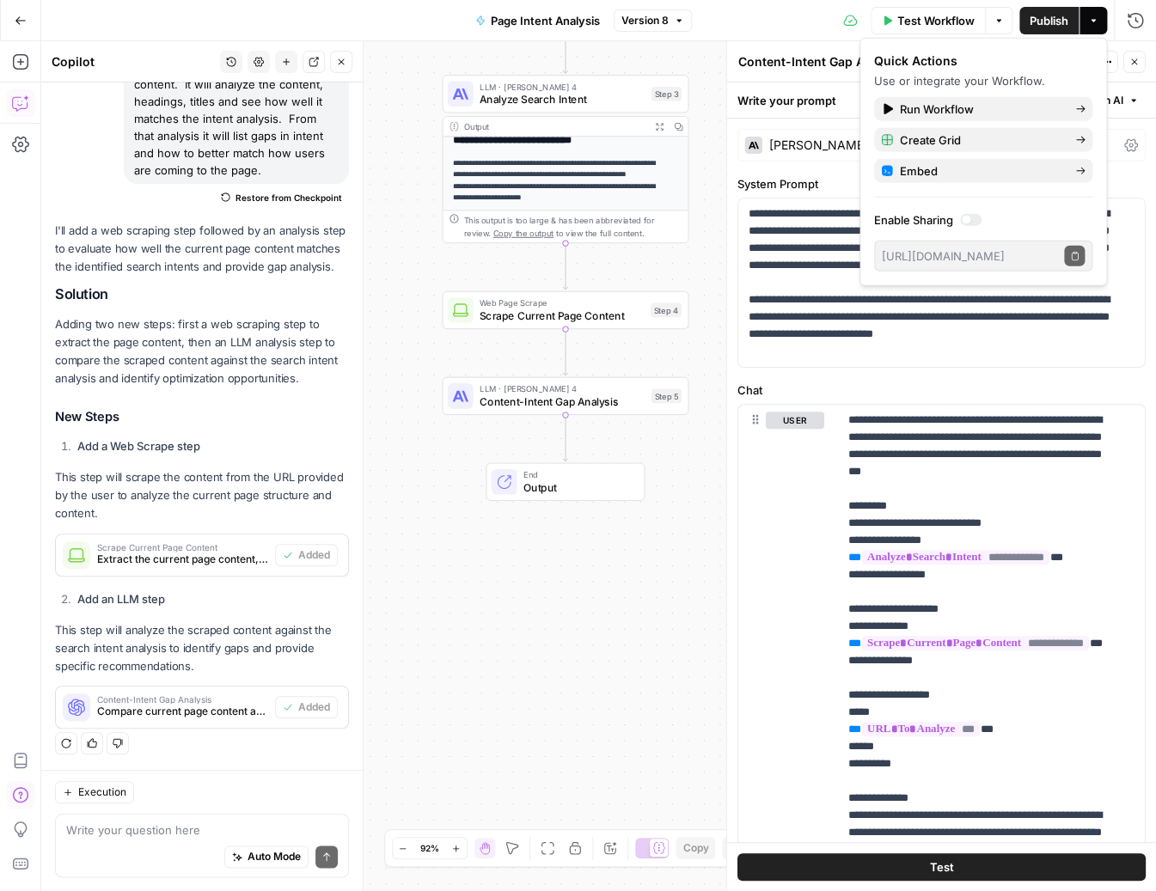
click at [12, 15] on button "Go Back" at bounding box center [20, 20] width 31 height 31
